Goal: Information Seeking & Learning: Understand process/instructions

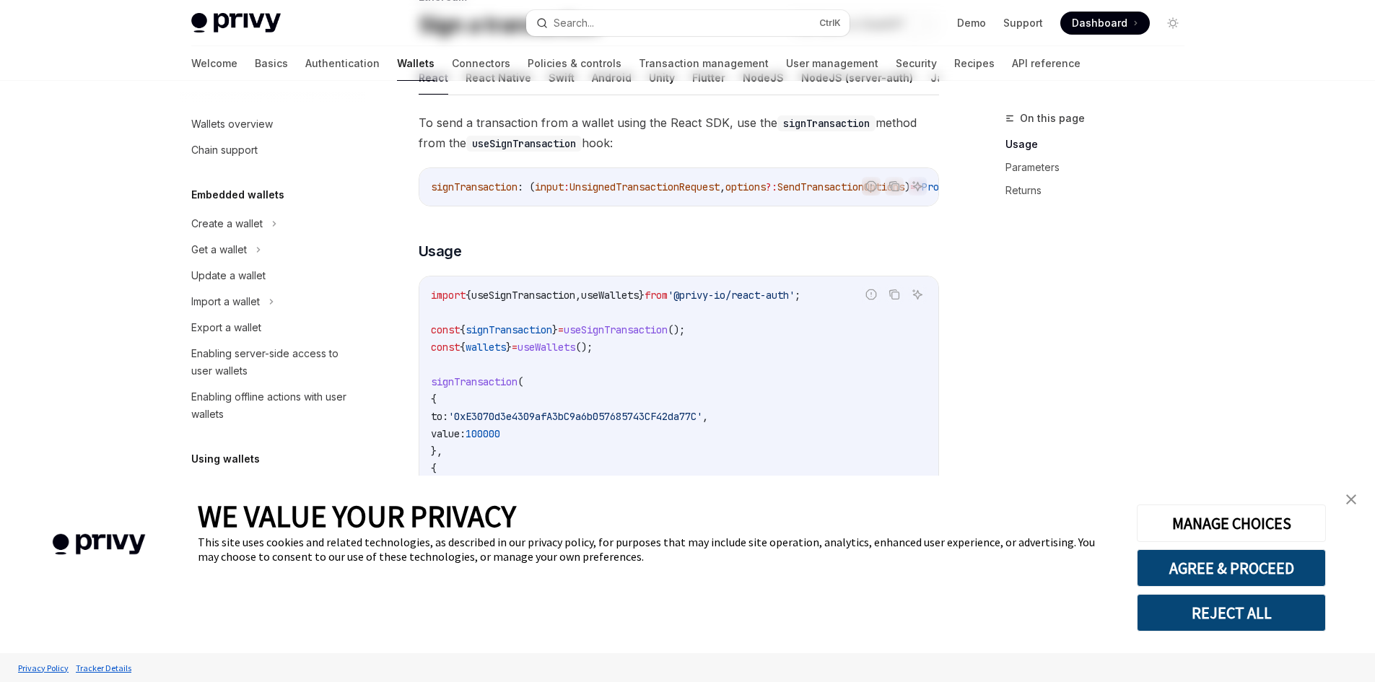
scroll to position [144, 0]
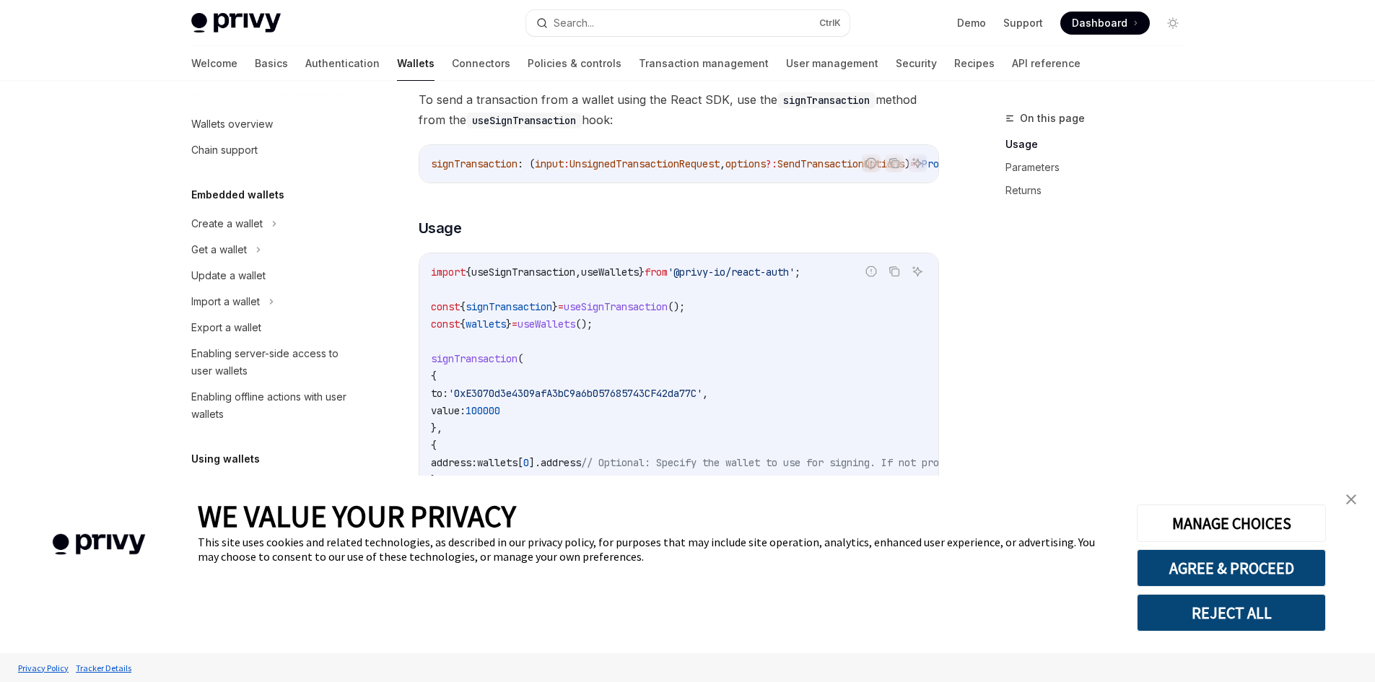
click at [1357, 500] on link "close banner" at bounding box center [1351, 499] width 29 height 29
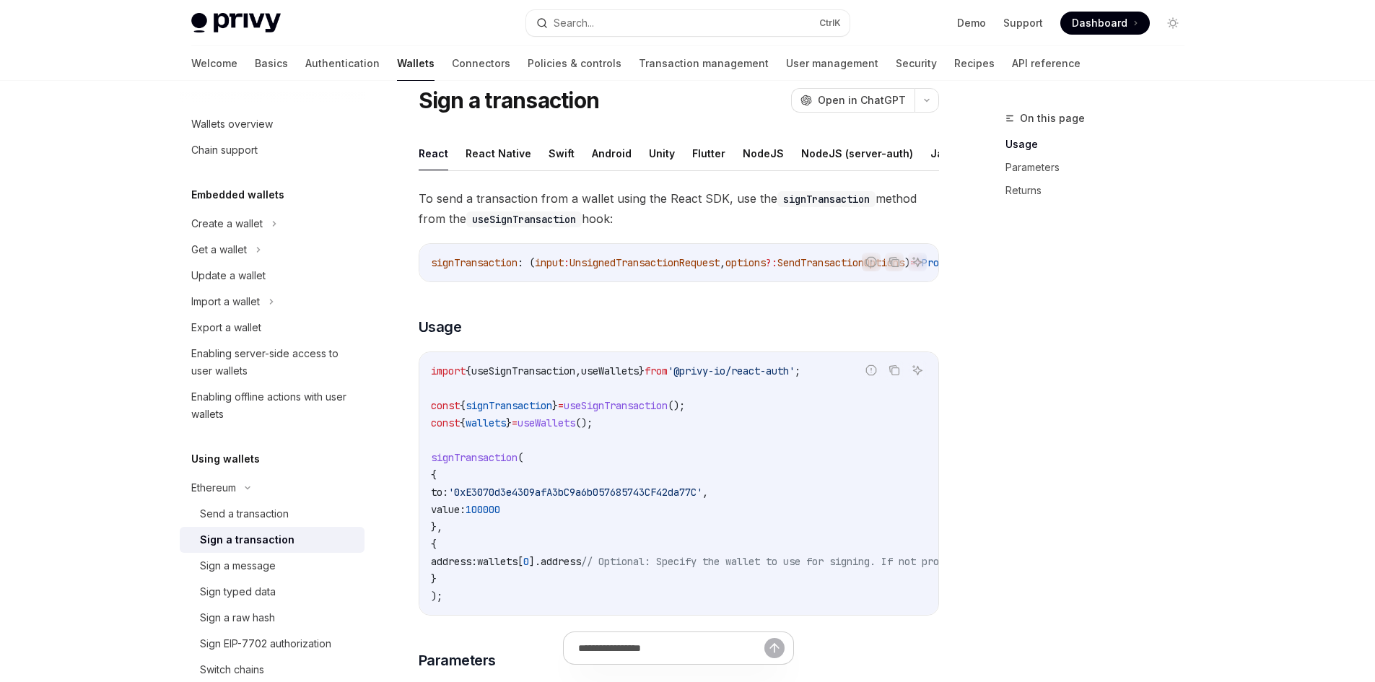
scroll to position [0, 0]
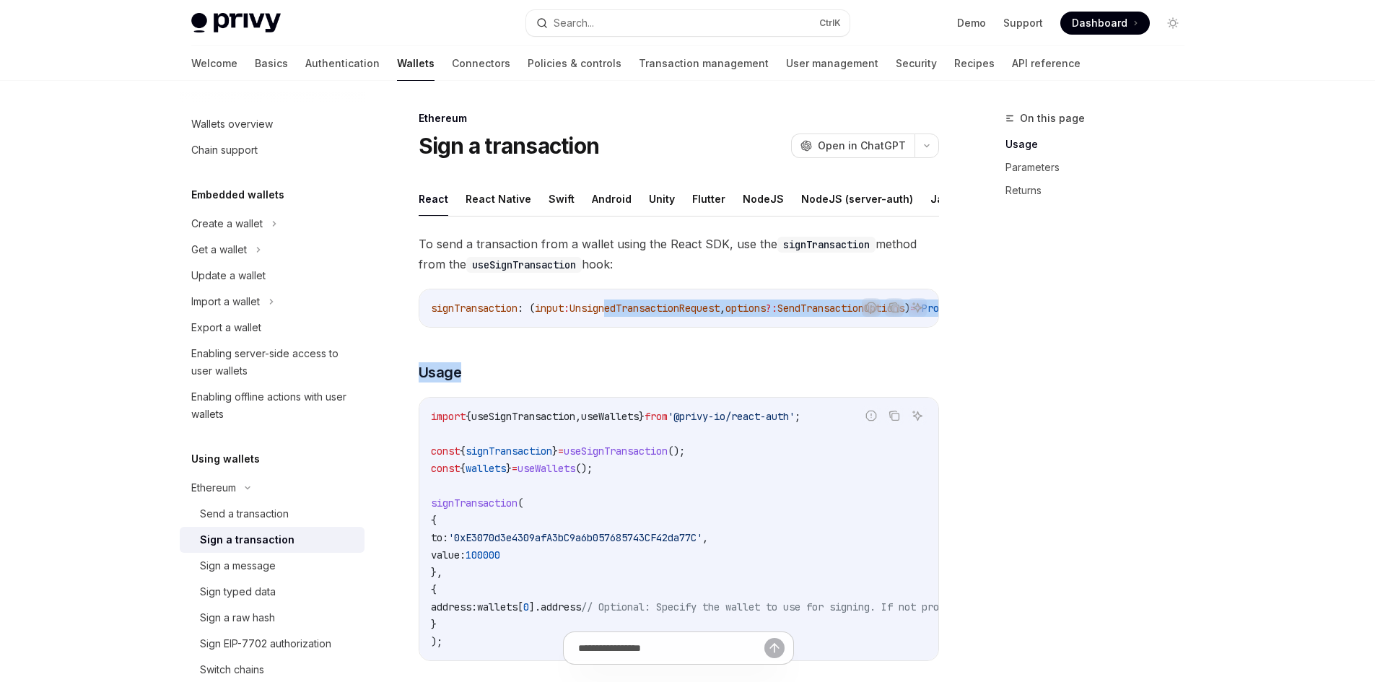
drag, startPoint x: 615, startPoint y: 336, endPoint x: 741, endPoint y: 346, distance: 126.7
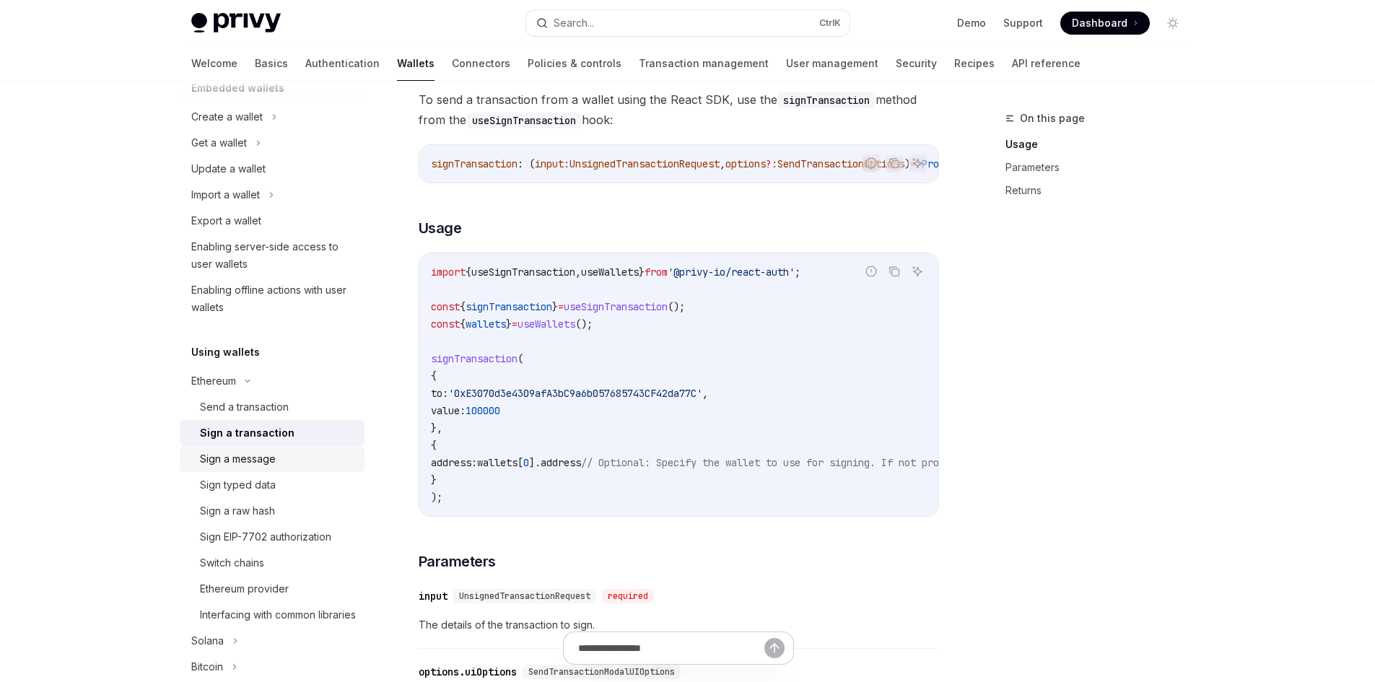
scroll to position [144, 0]
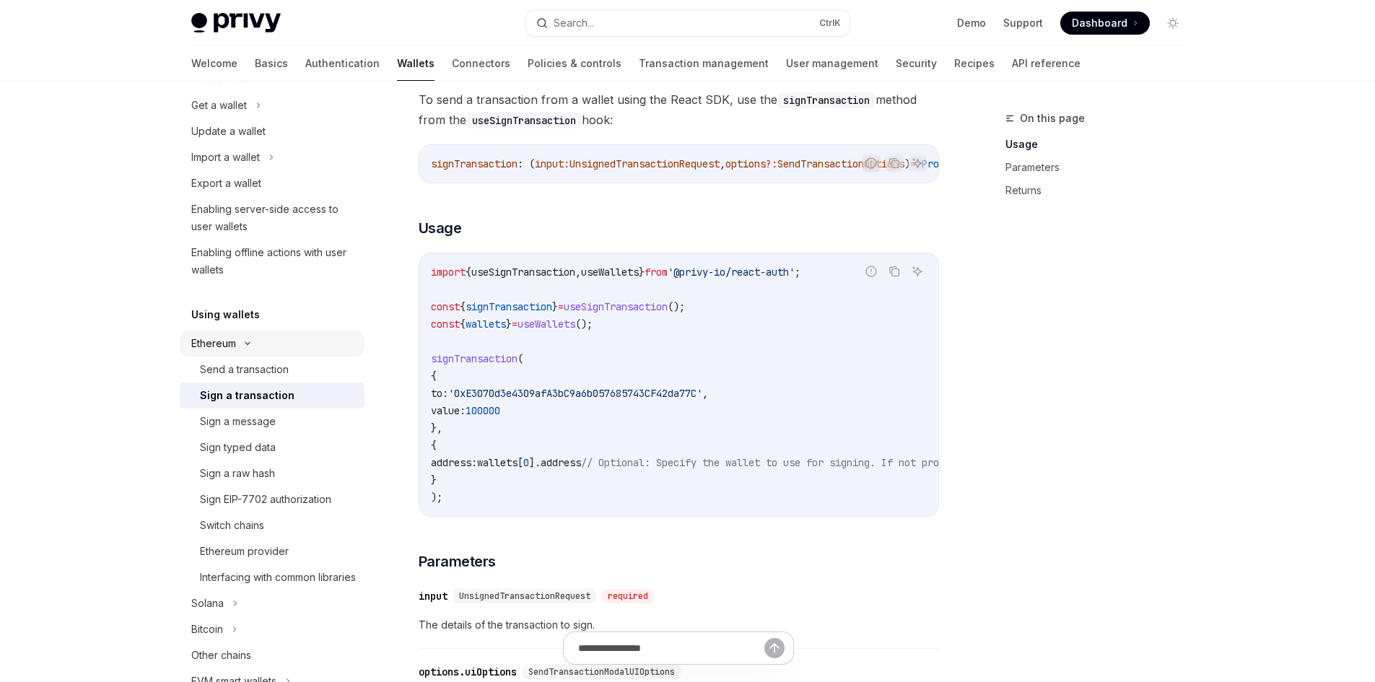
click at [248, 344] on icon at bounding box center [247, 344] width 17 height 6
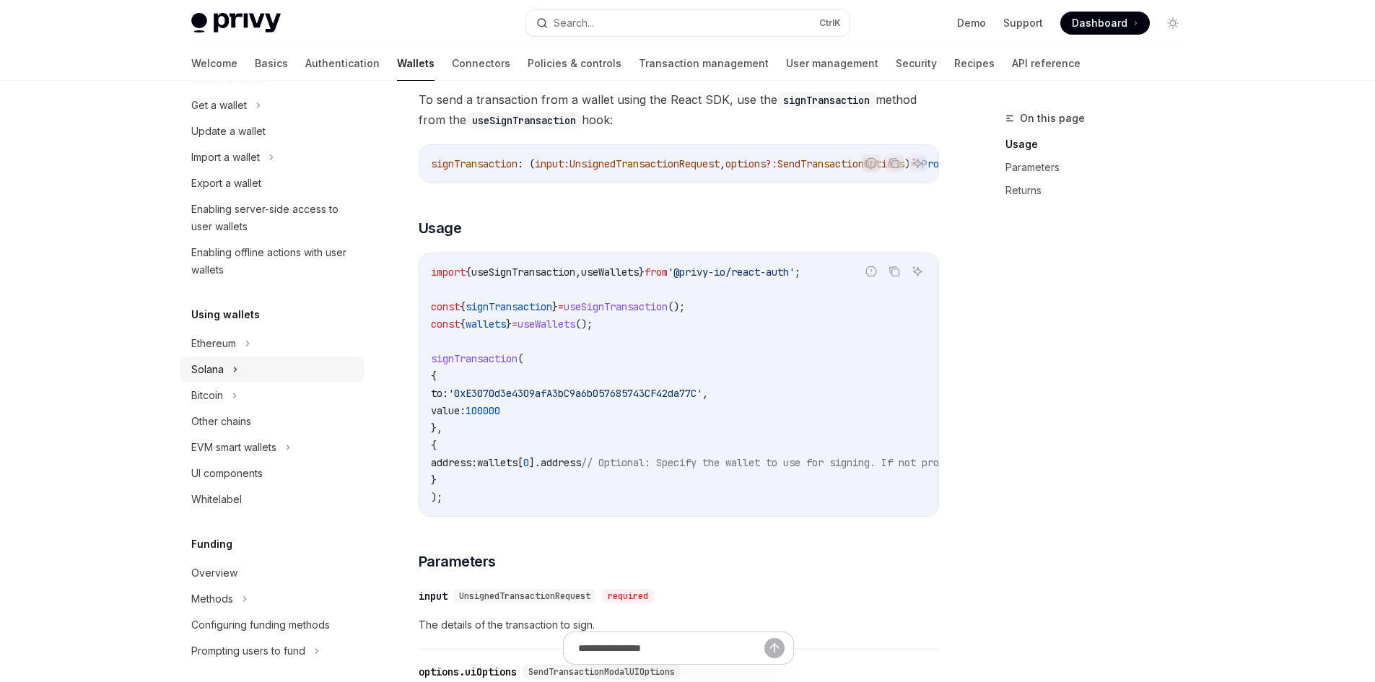
click at [228, 373] on div "Solana" at bounding box center [272, 370] width 185 height 26
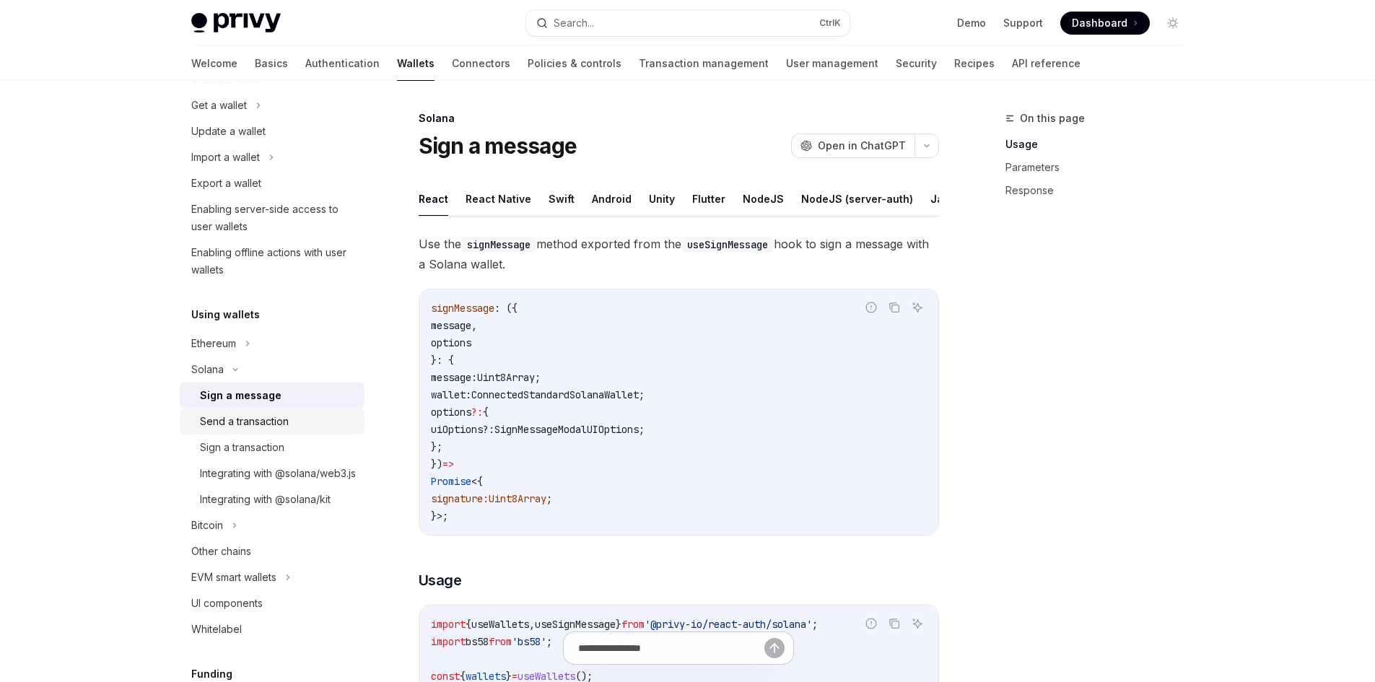
click at [271, 422] on div "Send a transaction" at bounding box center [244, 421] width 89 height 17
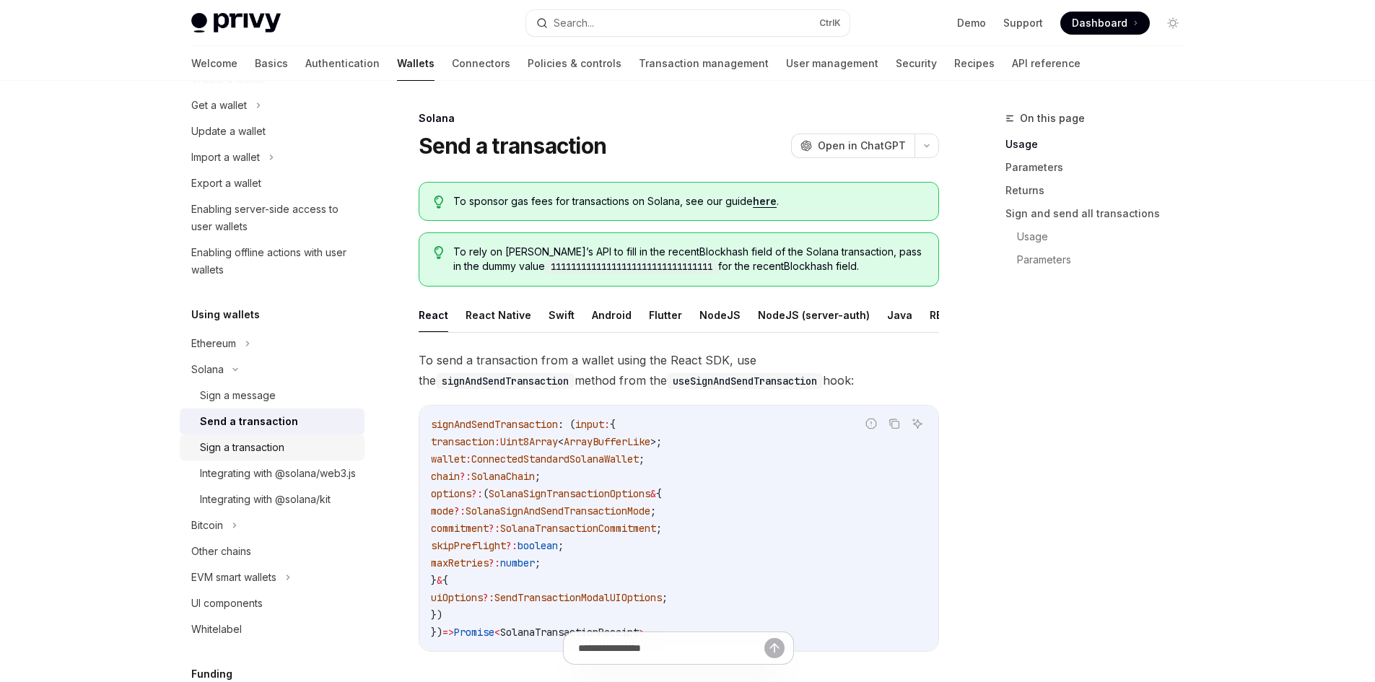
click at [272, 449] on div "Sign a transaction" at bounding box center [242, 447] width 84 height 17
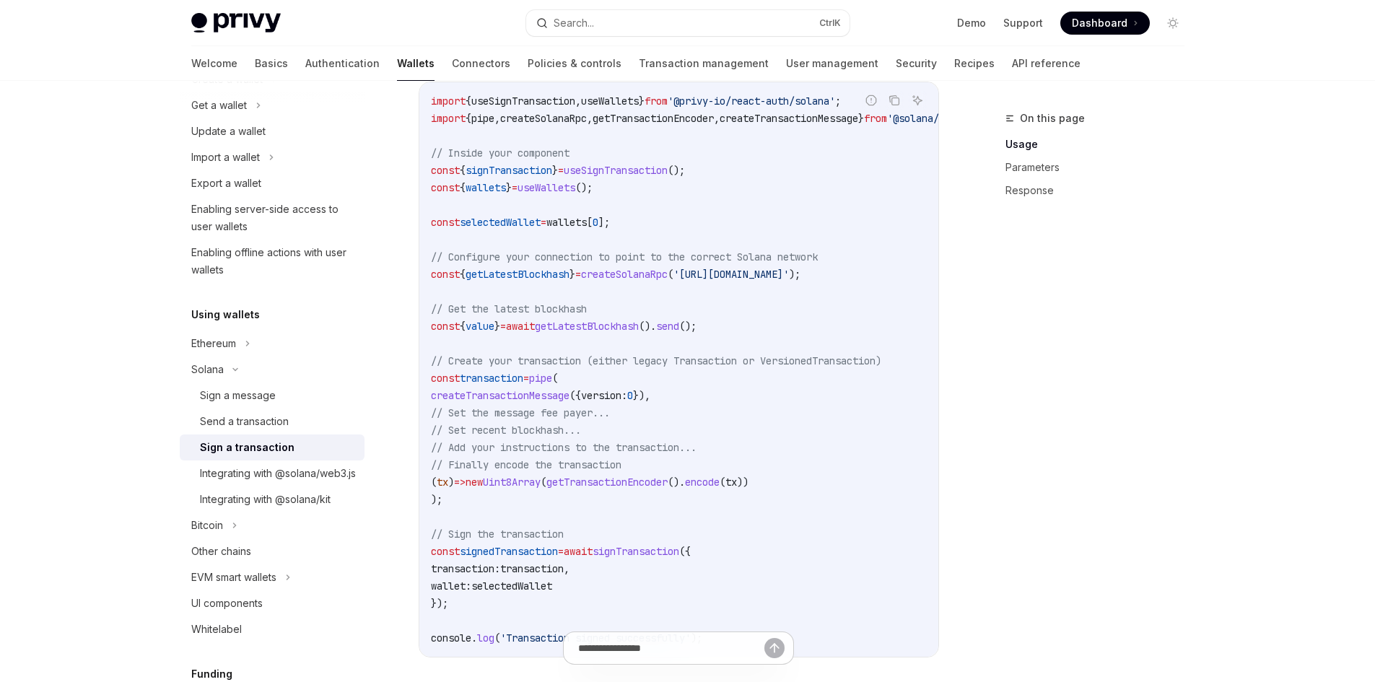
scroll to position [505, 0]
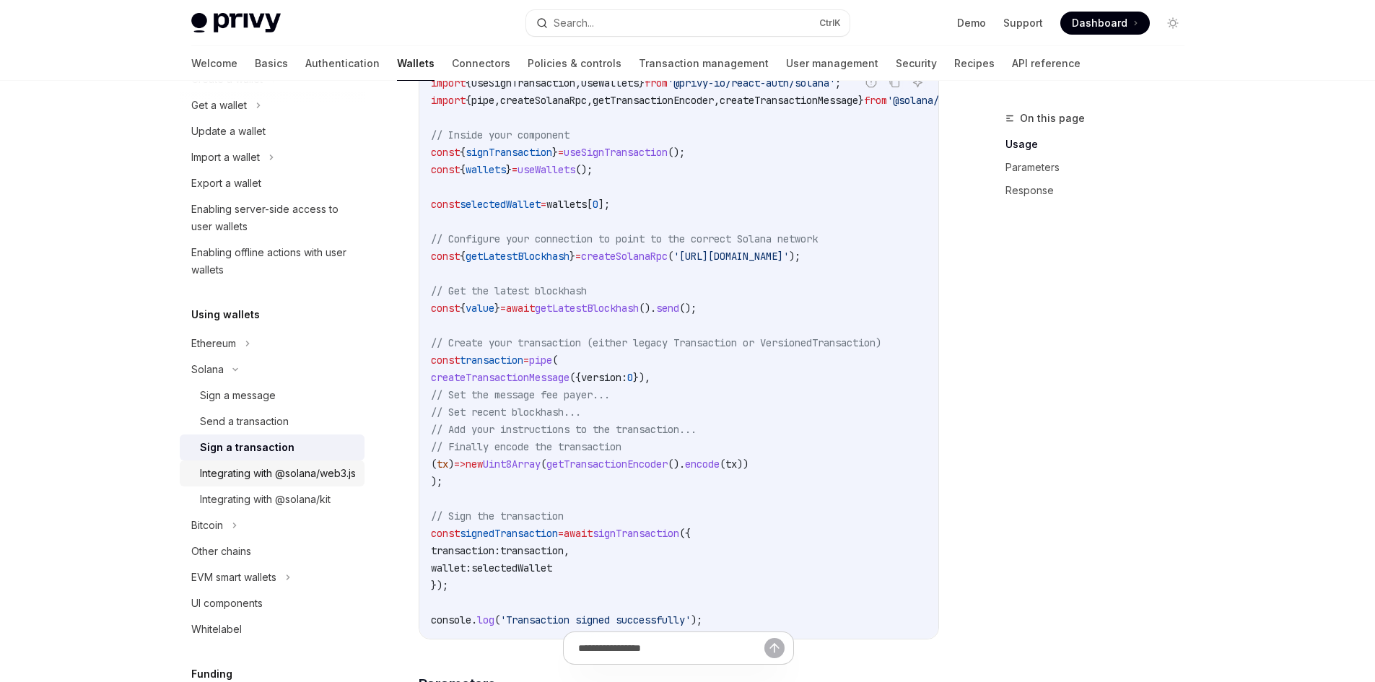
click at [300, 480] on div "Integrating with @solana/web3.js" at bounding box center [278, 473] width 156 height 17
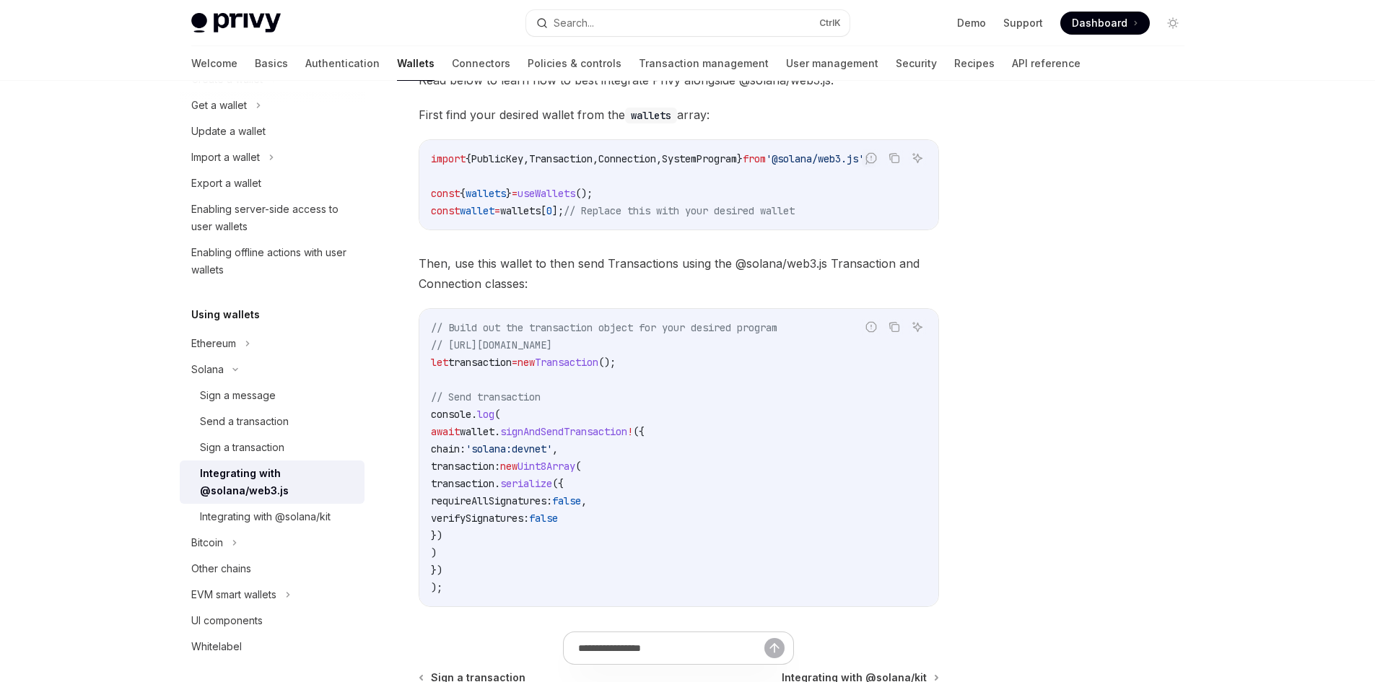
scroll to position [217, 0]
click at [1042, 339] on div at bounding box center [1086, 396] width 219 height 573
click at [262, 515] on div "Integrating with @solana/kit" at bounding box center [265, 516] width 131 height 17
type textarea "*"
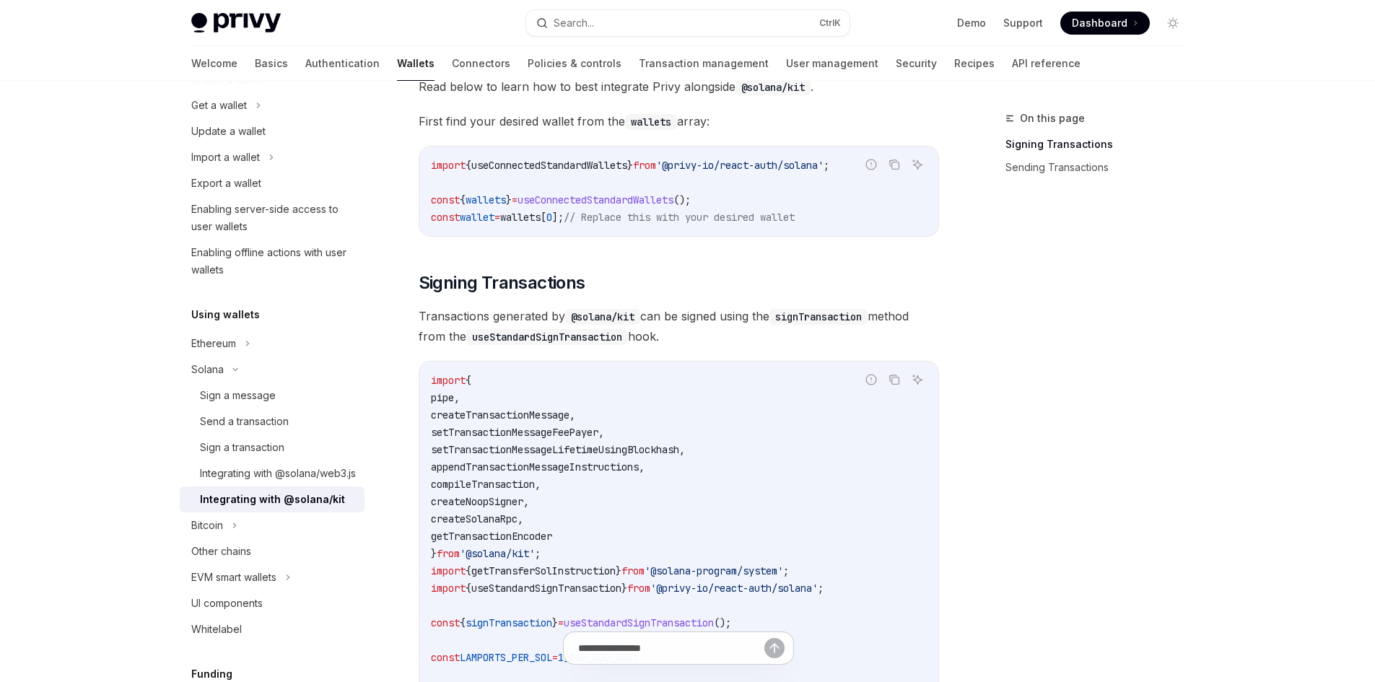
scroll to position [217, 0]
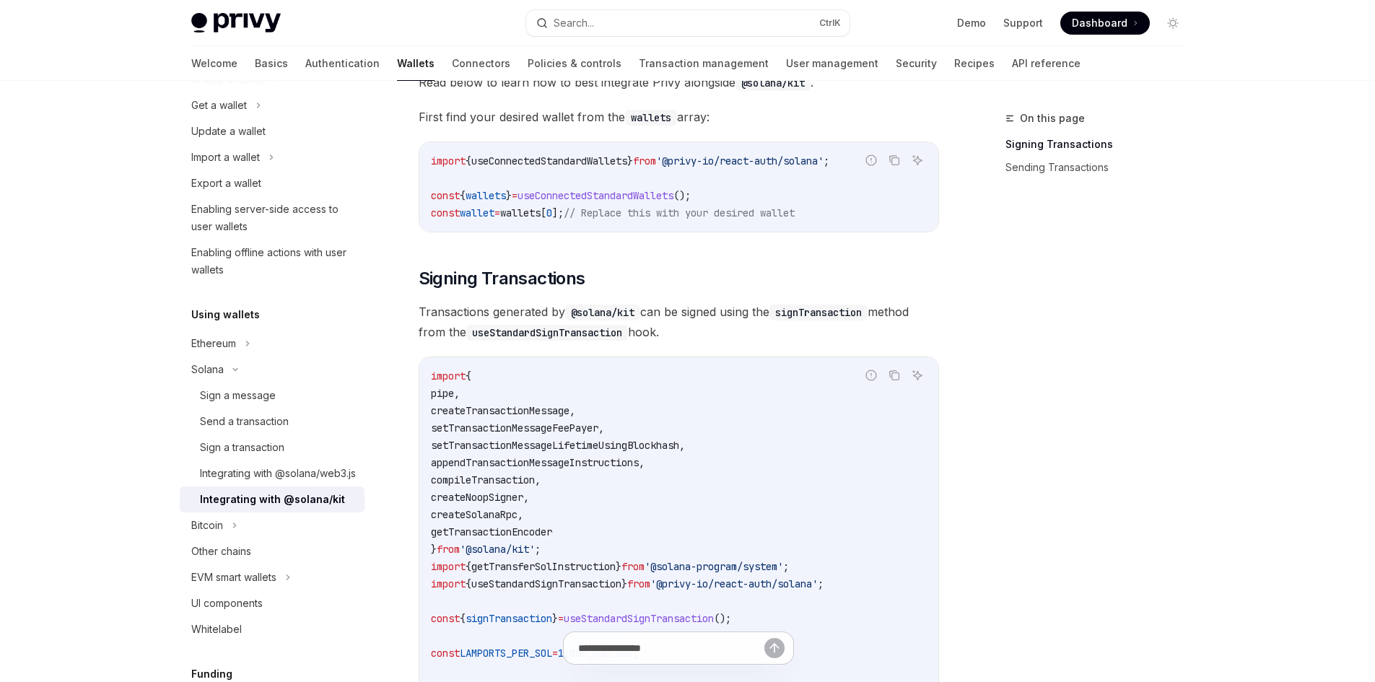
click at [613, 193] on span "useConnectedStandardWallets" at bounding box center [596, 195] width 156 height 13
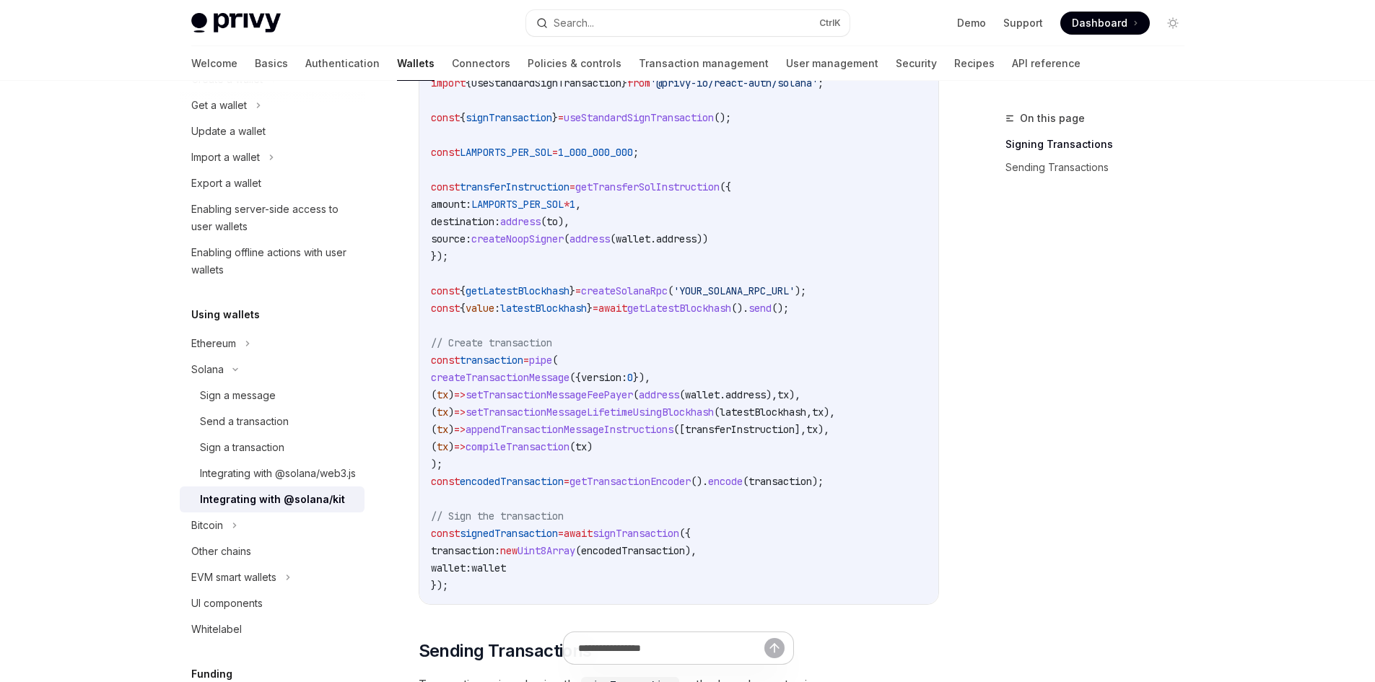
scroll to position [722, 0]
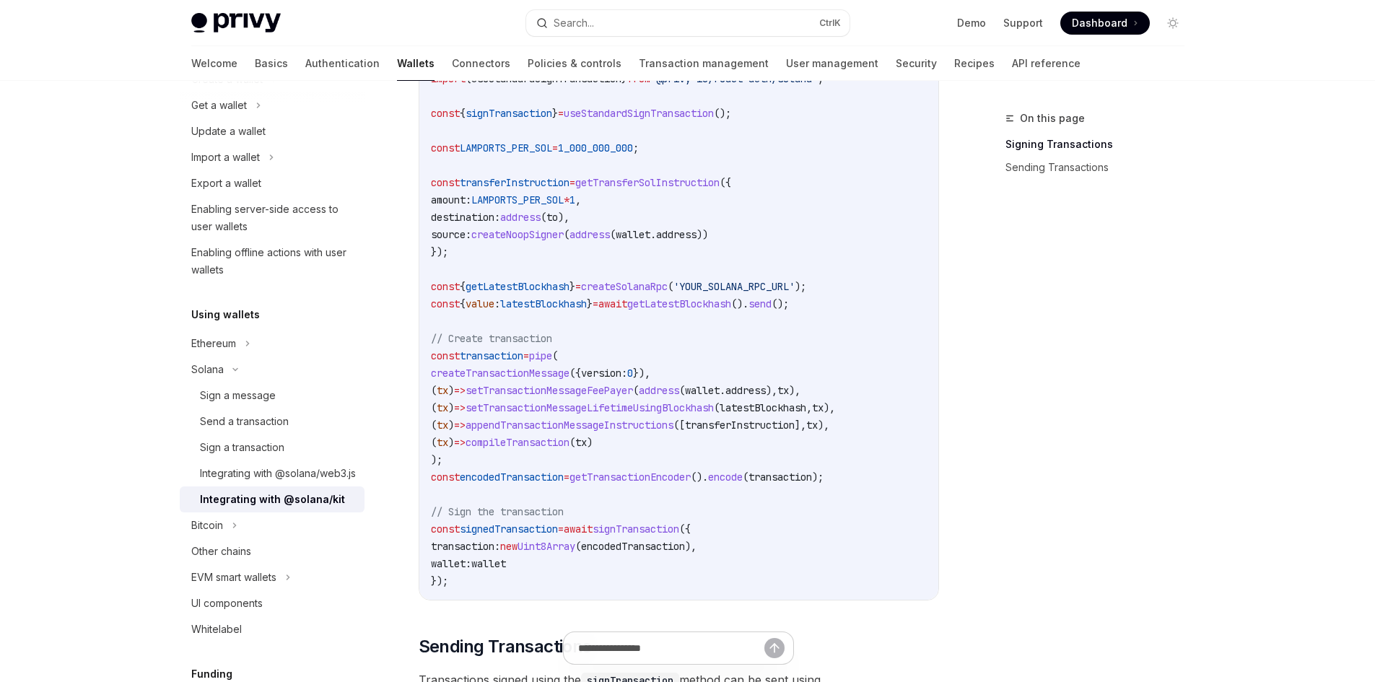
click at [552, 361] on span "pipe" at bounding box center [540, 355] width 23 height 13
click at [535, 381] on code "import { pipe , createTransactionMessage , setTransactionMessageFeePayer , setT…" at bounding box center [679, 226] width 496 height 728
click at [540, 376] on span "createTransactionMessage" at bounding box center [500, 373] width 139 height 13
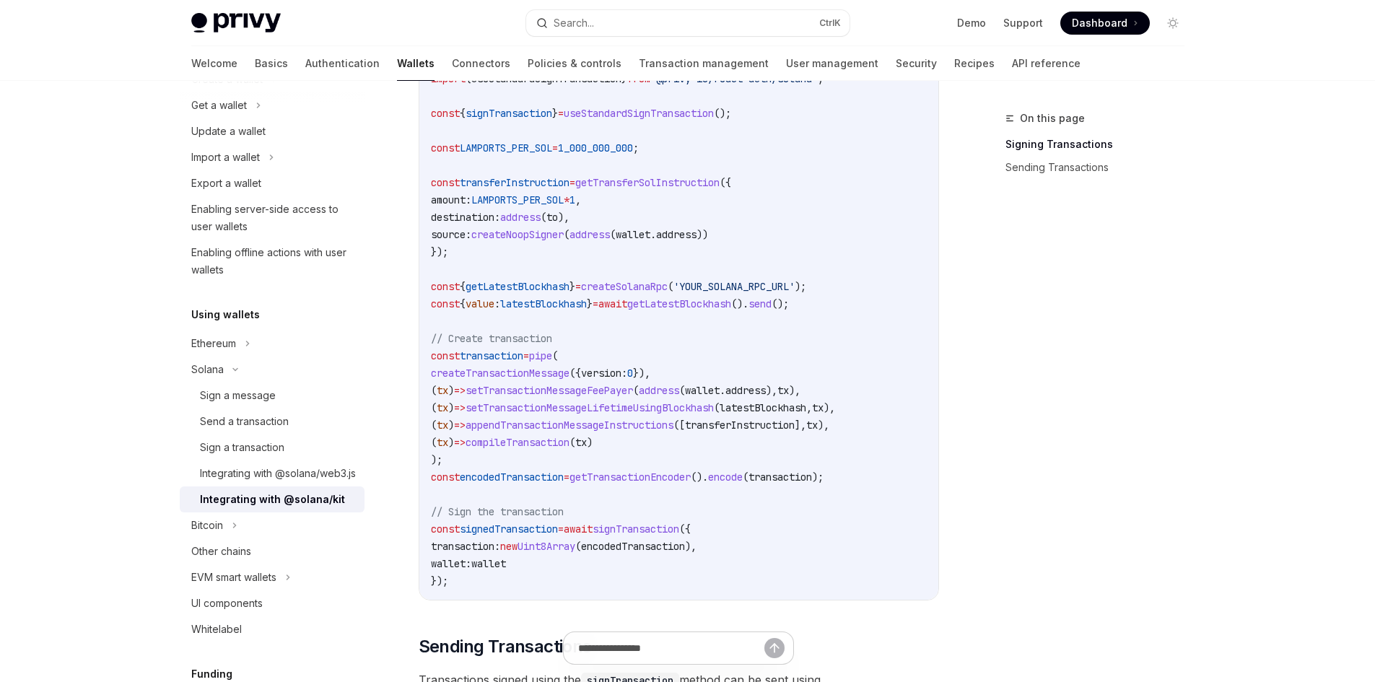
click at [540, 376] on span "createTransactionMessage" at bounding box center [500, 373] width 139 height 13
click at [548, 399] on code "import { pipe , createTransactionMessage , setTransactionMessageFeePayer , setT…" at bounding box center [679, 226] width 496 height 728
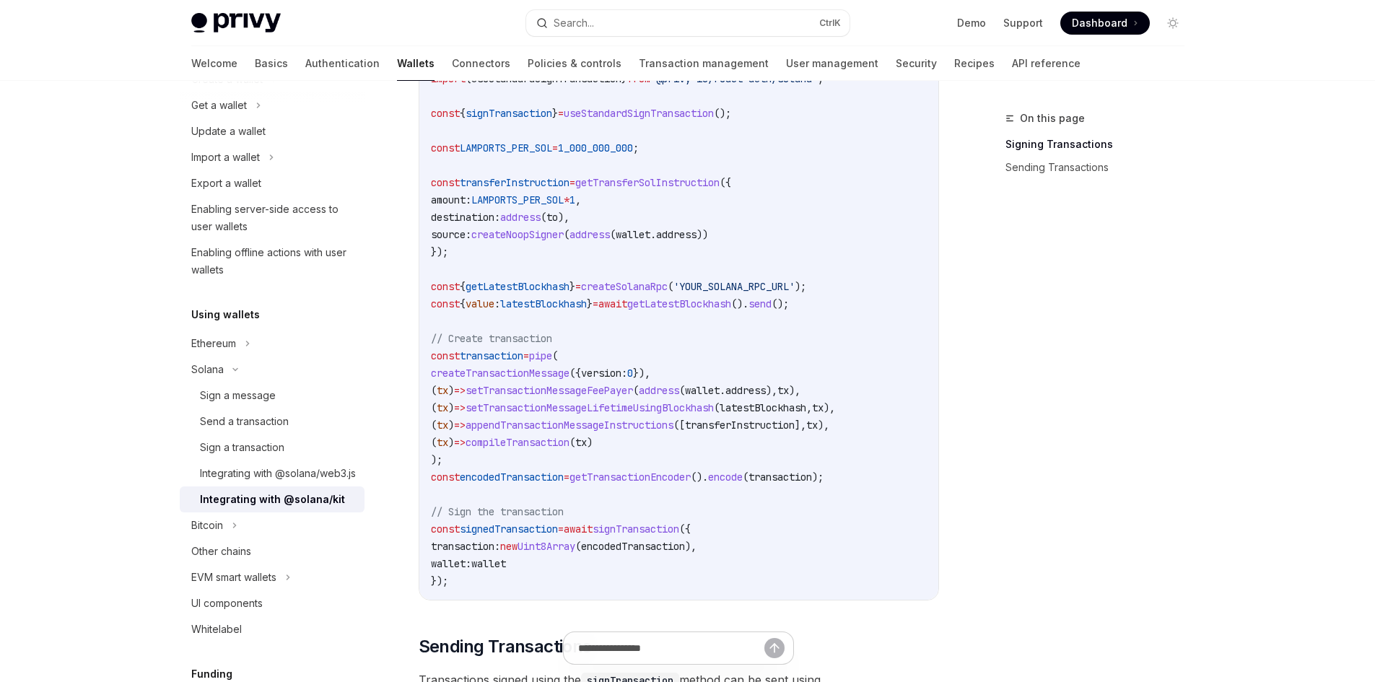
click at [559, 444] on span "compileTransaction" at bounding box center [518, 442] width 104 height 13
click at [538, 533] on span "signedTransaction" at bounding box center [509, 529] width 98 height 13
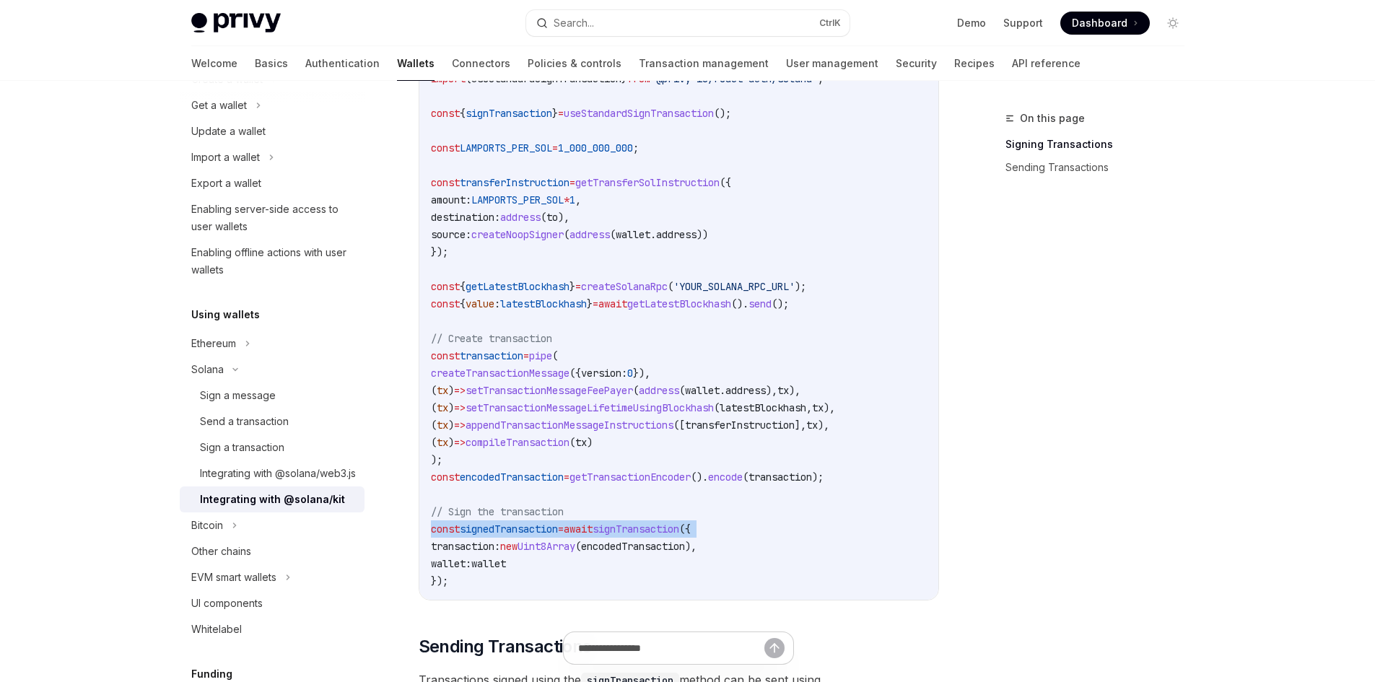
click at [538, 533] on span "signedTransaction" at bounding box center [509, 529] width 98 height 13
click at [593, 526] on span "await" at bounding box center [578, 529] width 29 height 13
click at [575, 544] on span "Uint8Array" at bounding box center [547, 546] width 58 height 13
click at [653, 547] on span "encodedTransaction" at bounding box center [633, 546] width 104 height 13
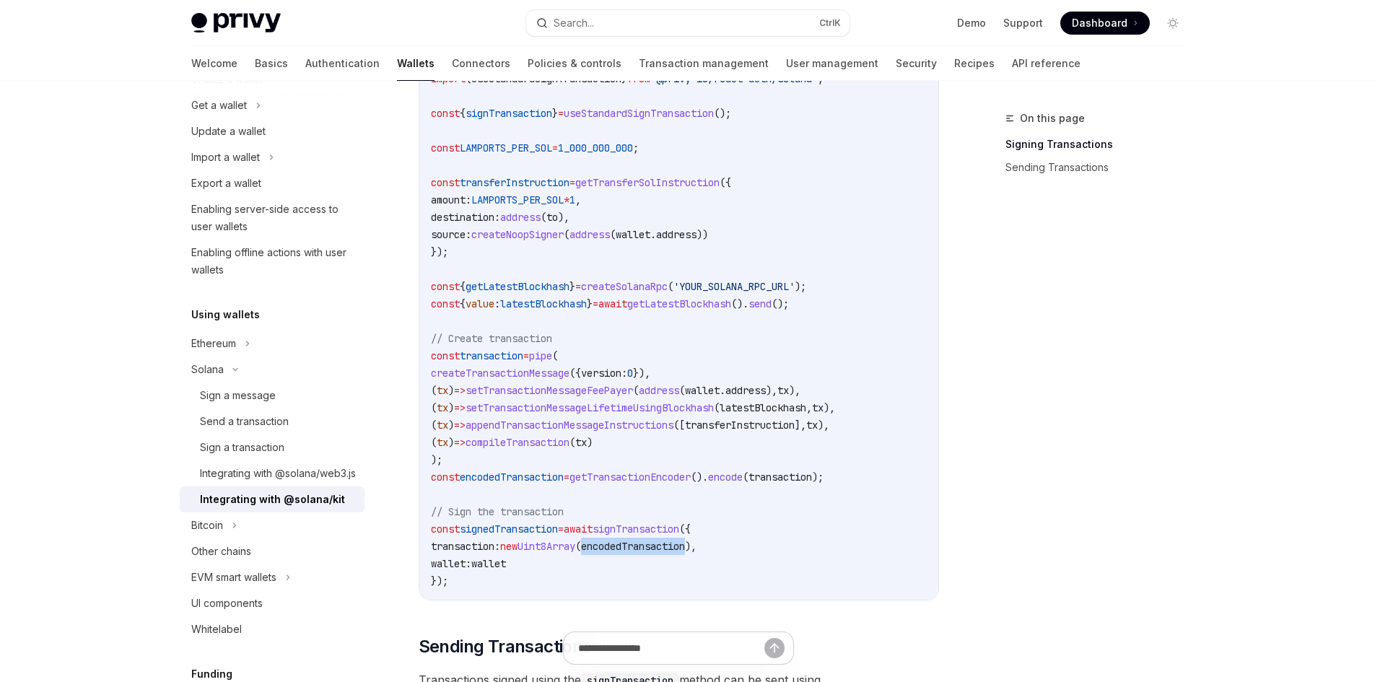
click at [653, 547] on span "encodedTransaction" at bounding box center [633, 546] width 104 height 13
click at [621, 553] on code "import { pipe , createTransactionMessage , setTransactionMessageFeePayer , setT…" at bounding box center [679, 226] width 496 height 728
click at [575, 565] on code "import { pipe , createTransactionMessage , setTransactionMessageFeePayer , setT…" at bounding box center [679, 226] width 496 height 728
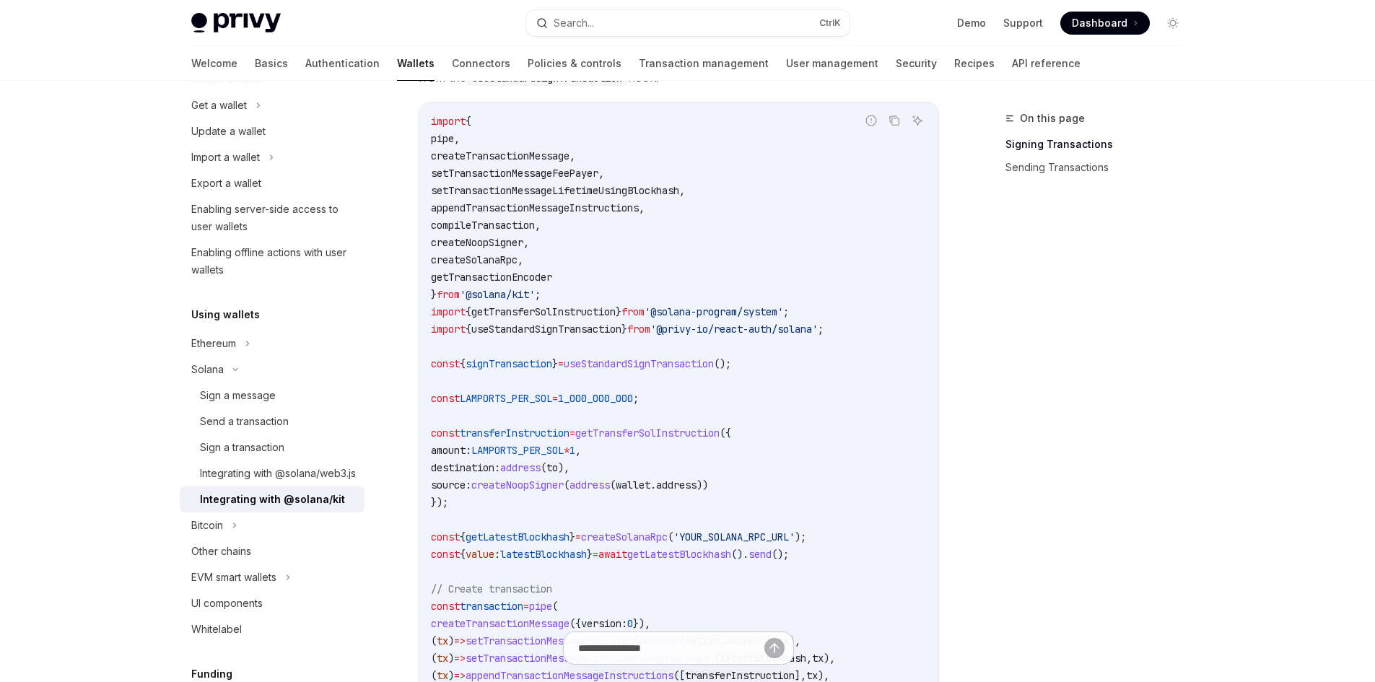
scroll to position [361, 0]
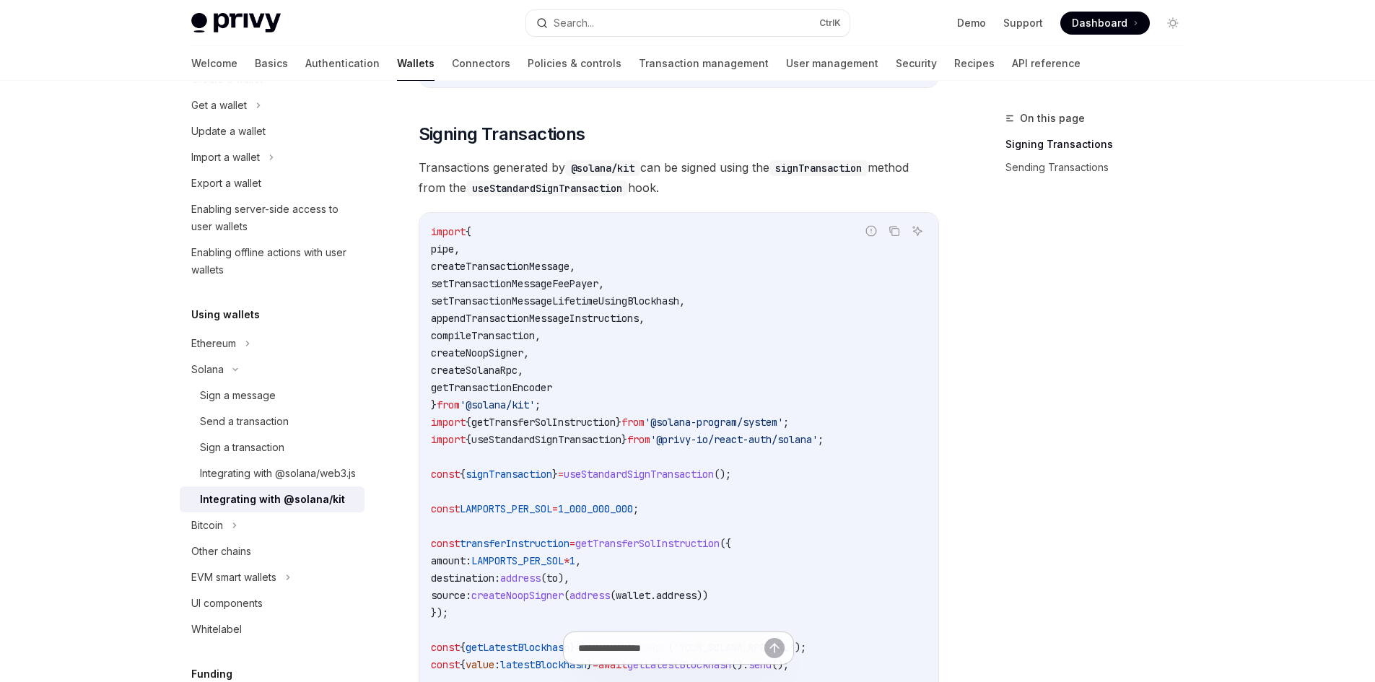
drag, startPoint x: 110, startPoint y: 287, endPoint x: 110, endPoint y: 298, distance: 11.6
click at [110, 287] on div "Privy Docs home page Search... Ctrl K Demo Support Dashboard Dashboard Search..…" at bounding box center [687, 570] width 1375 height 1863
